Goal: Find specific page/section: Find specific page/section

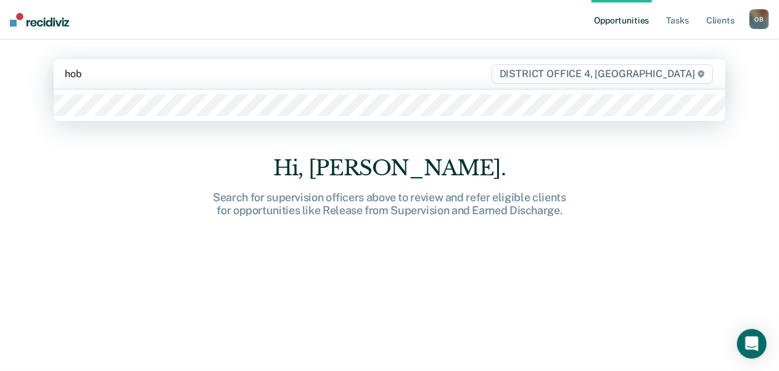
type input "hobb"
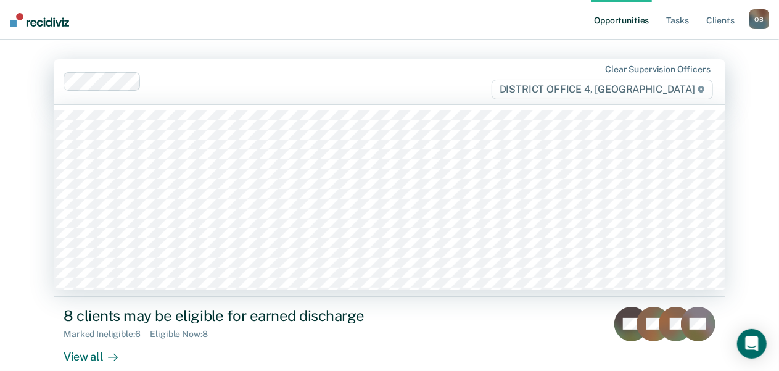
click at [349, 81] on div at bounding box center [318, 82] width 344 height 14
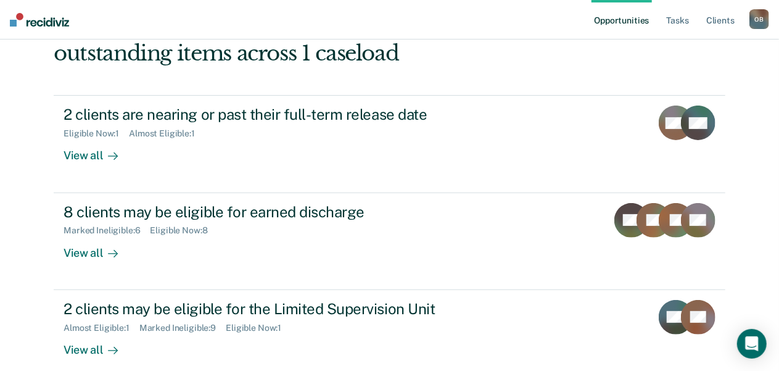
scroll to position [109, 0]
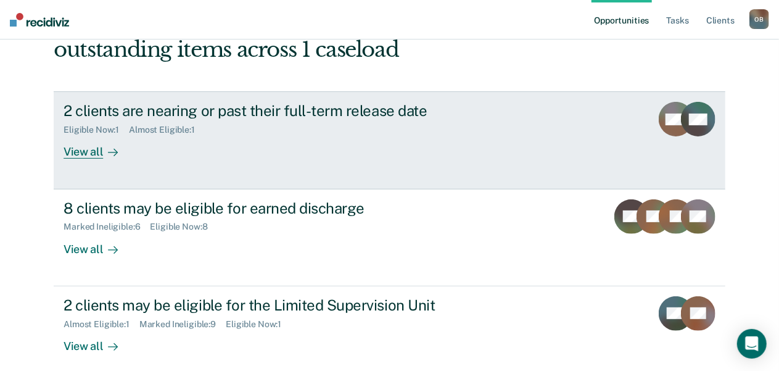
click at [78, 144] on div "View all" at bounding box center [98, 147] width 69 height 24
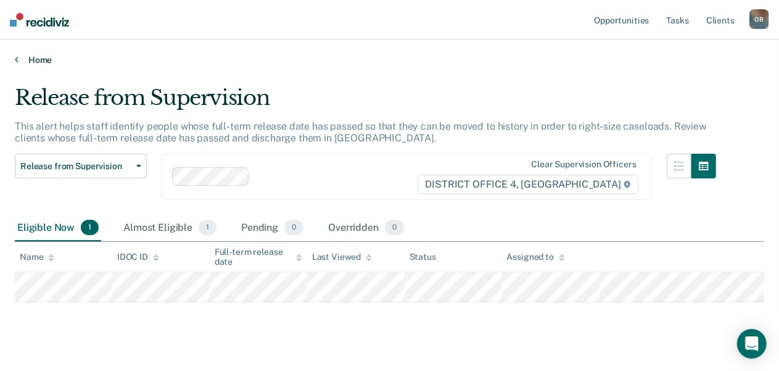
click at [43, 61] on link "Home" at bounding box center [390, 59] width 750 height 11
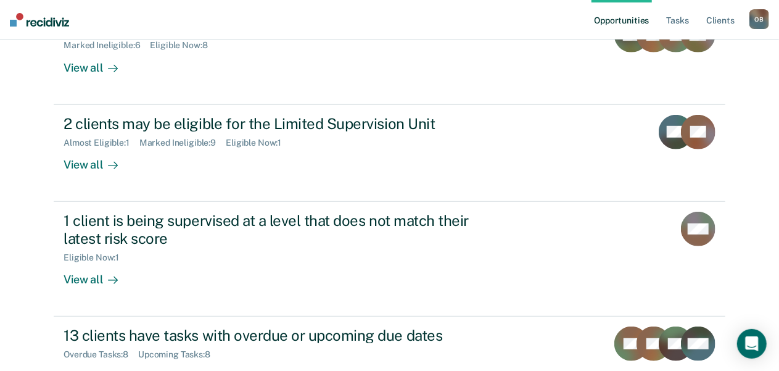
scroll to position [380, 0]
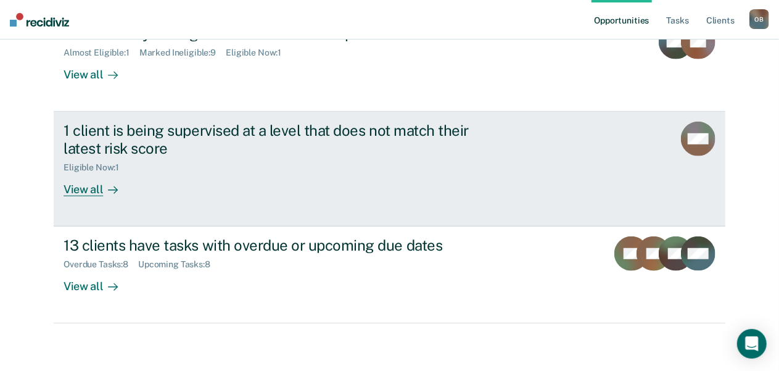
click at [86, 191] on div "View all" at bounding box center [98, 184] width 69 height 24
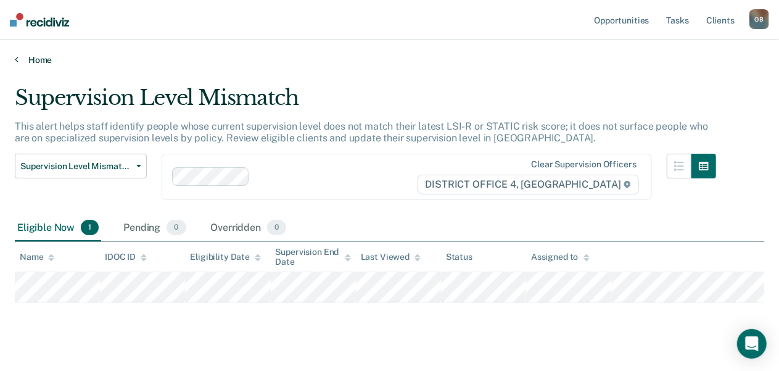
click at [46, 61] on link "Home" at bounding box center [390, 59] width 750 height 11
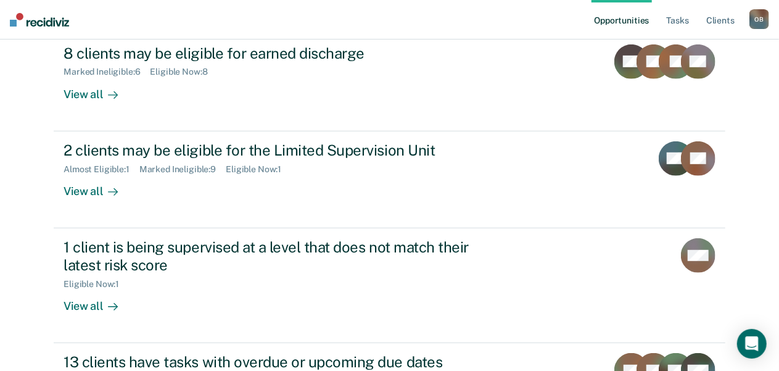
scroll to position [265, 0]
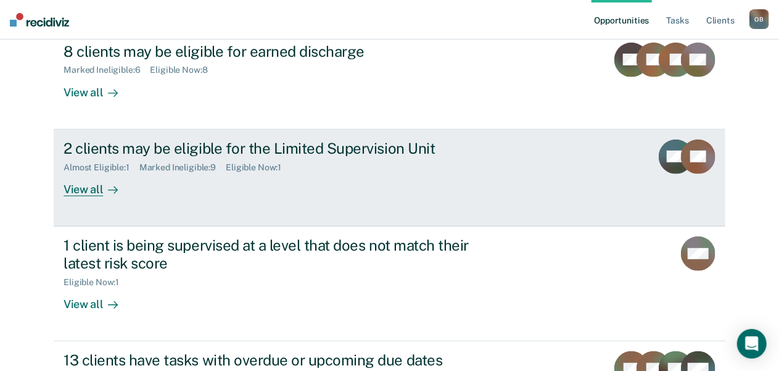
click at [90, 184] on div "View all" at bounding box center [98, 184] width 69 height 24
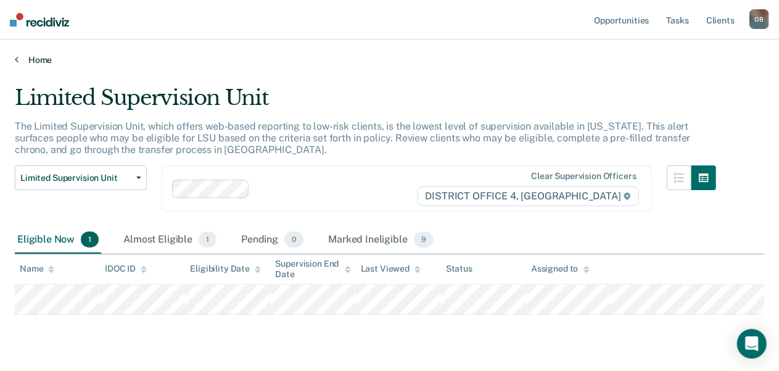
click at [41, 62] on link "Home" at bounding box center [390, 59] width 750 height 11
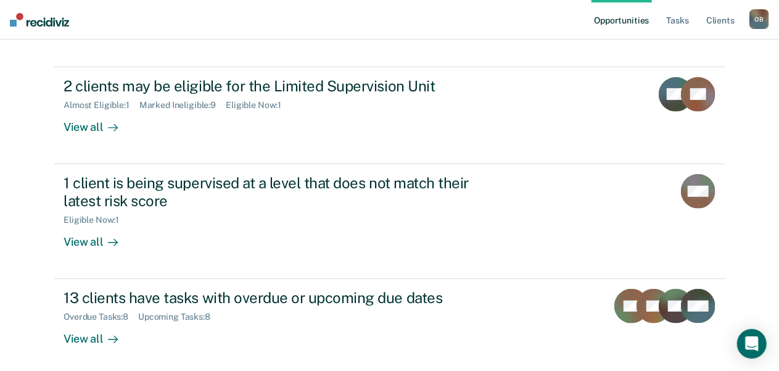
scroll to position [380, 0]
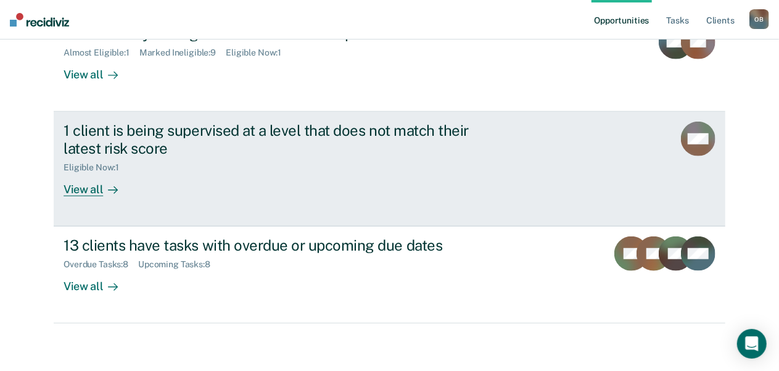
click at [90, 194] on div "View all" at bounding box center [98, 184] width 69 height 24
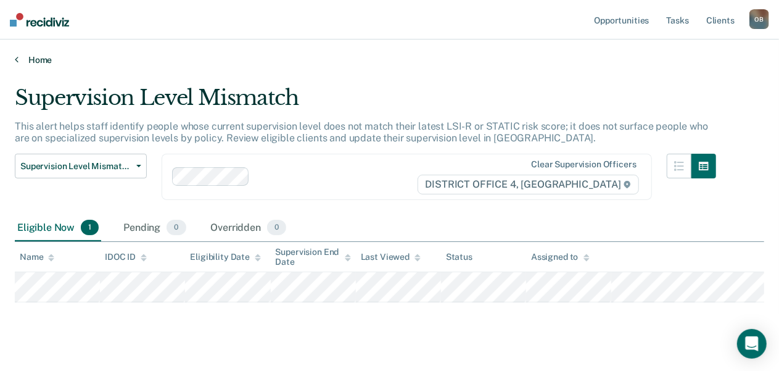
click at [34, 60] on link "Home" at bounding box center [390, 59] width 750 height 11
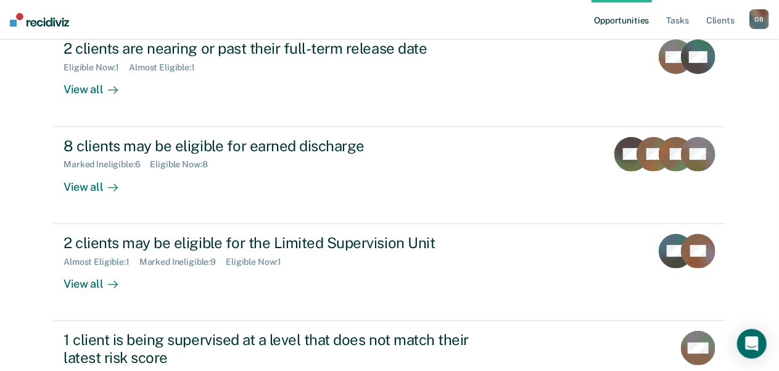
scroll to position [168, 0]
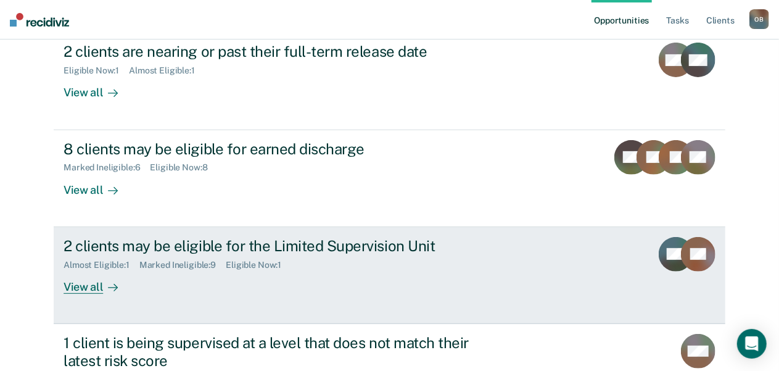
click at [79, 281] on div "View all" at bounding box center [98, 282] width 69 height 24
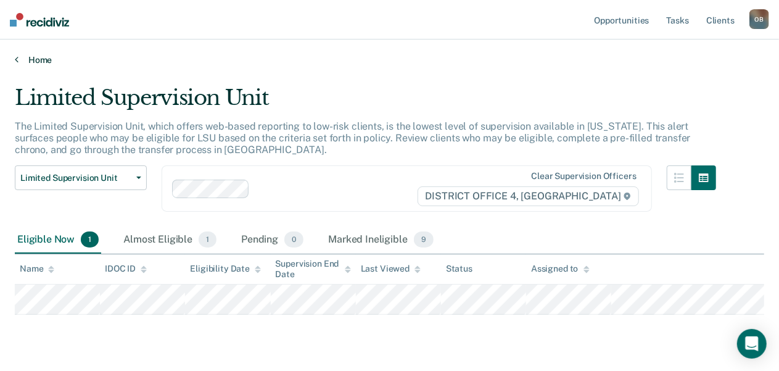
click at [48, 57] on link "Home" at bounding box center [390, 59] width 750 height 11
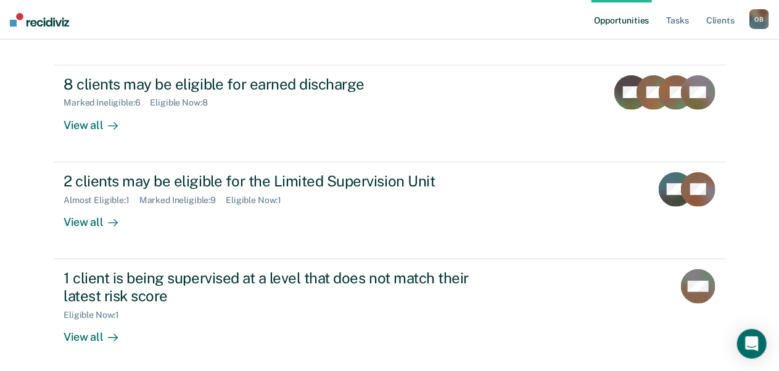
scroll to position [380, 0]
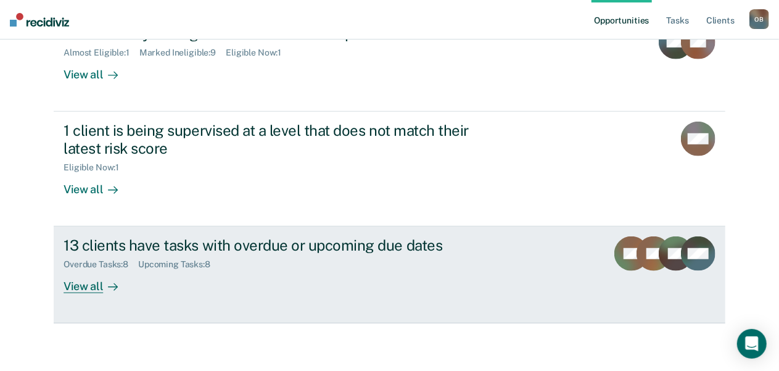
click at [83, 283] on div "View all" at bounding box center [98, 282] width 69 height 24
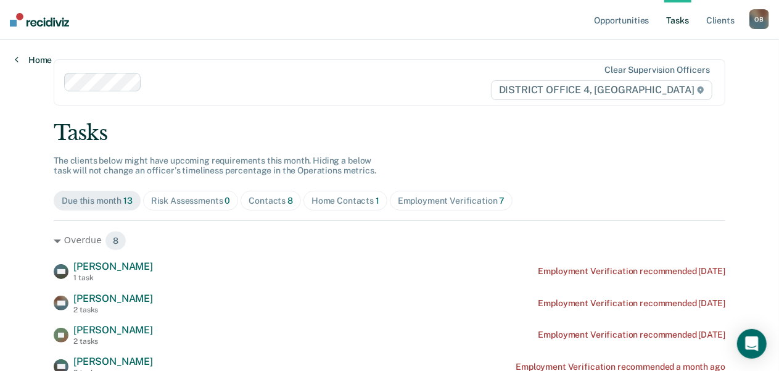
click at [44, 58] on link "Home" at bounding box center [33, 59] width 37 height 11
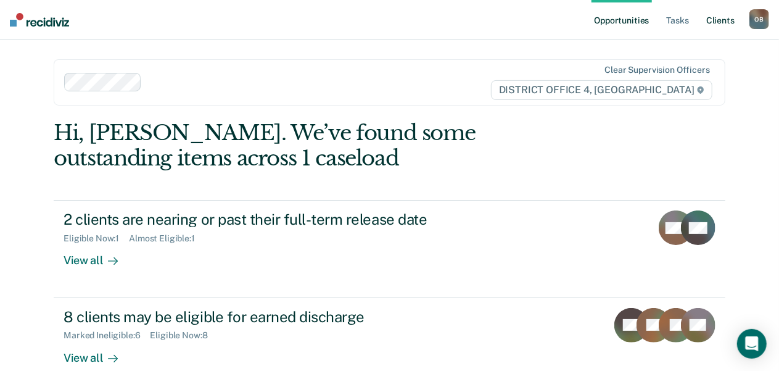
click at [731, 21] on link "Client s" at bounding box center [720, 19] width 33 height 39
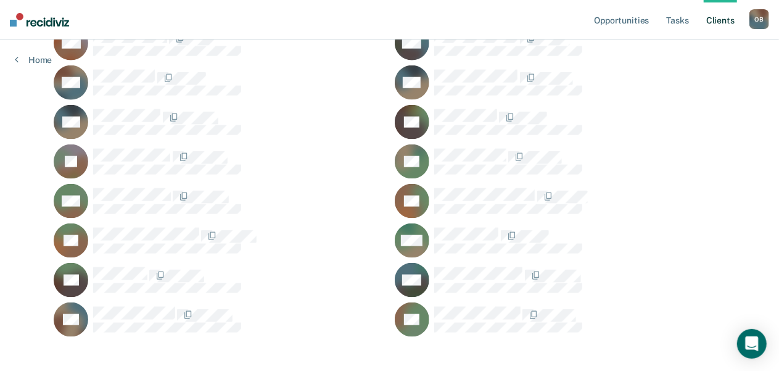
scroll to position [782, 0]
